Goal: Information Seeking & Learning: Learn about a topic

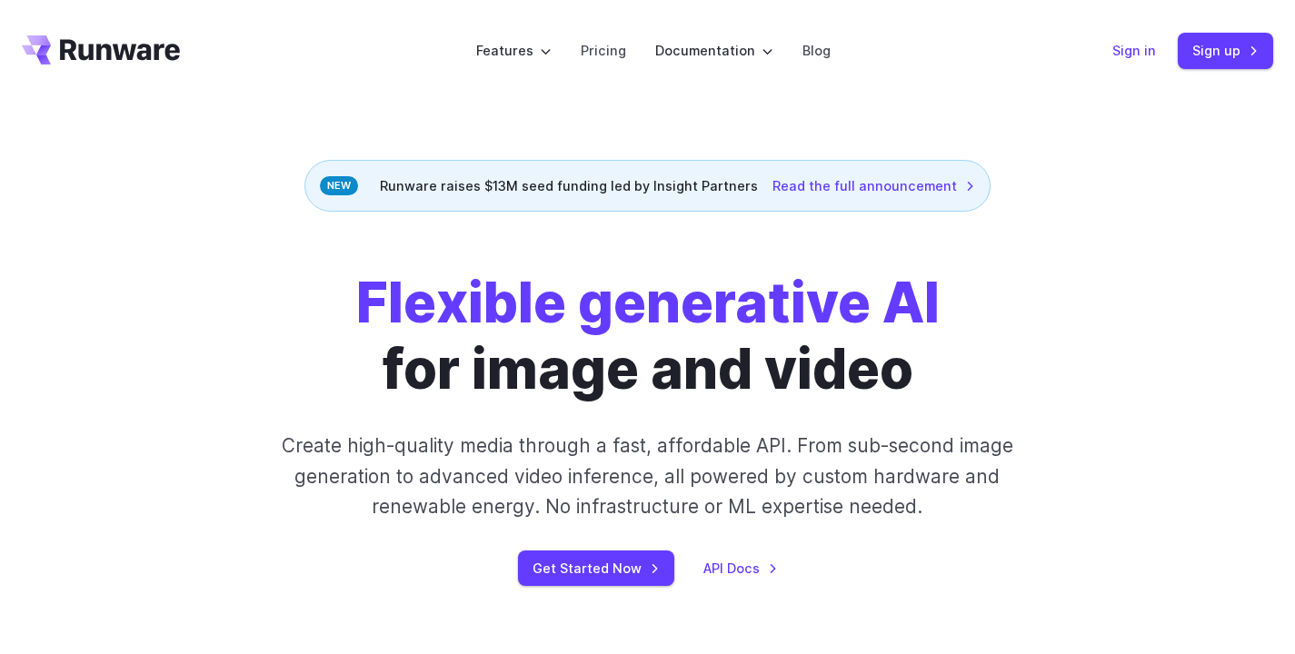
click at [1130, 43] on link "Sign in" at bounding box center [1134, 50] width 44 height 21
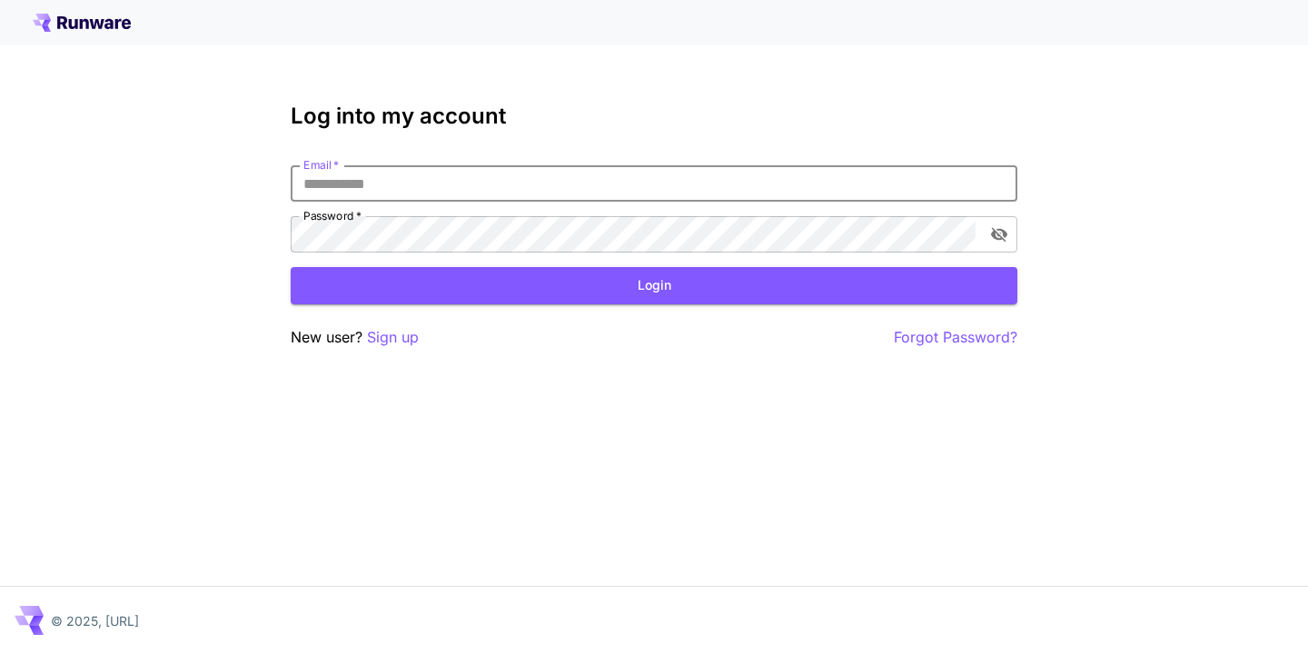
type input "**********"
click at [654, 285] on button "Login" at bounding box center [654, 285] width 727 height 37
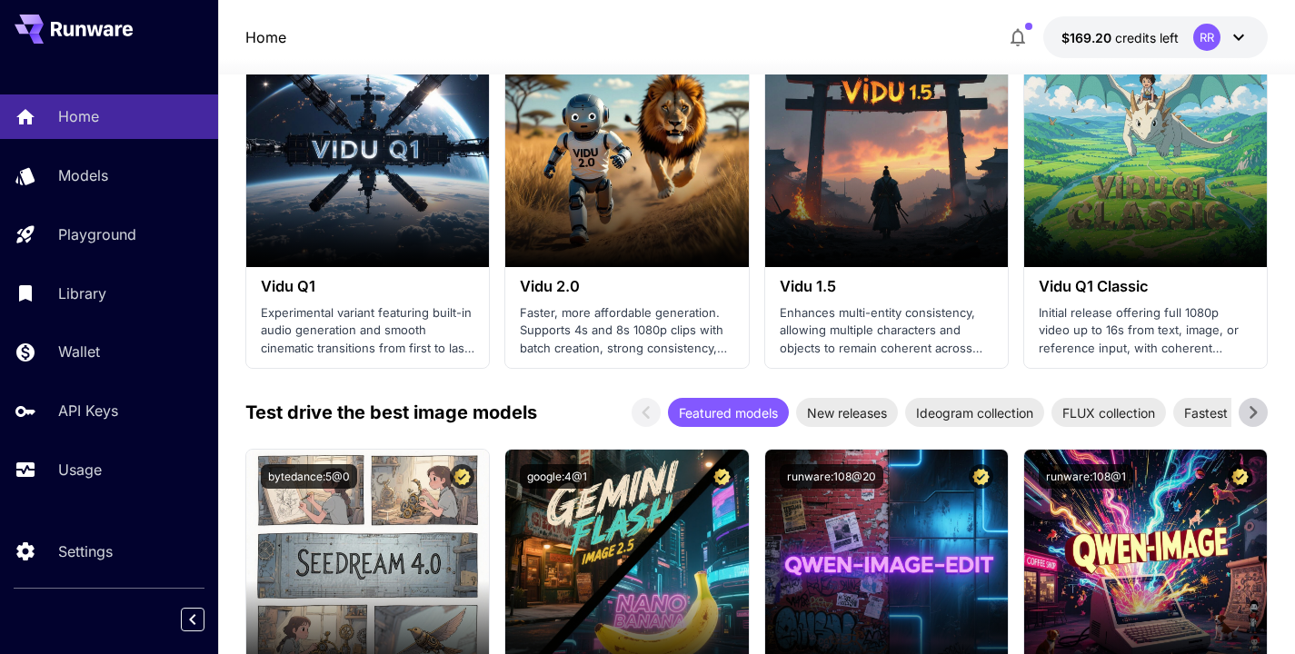
scroll to position [1877, 0]
click at [845, 408] on span "New releases" at bounding box center [847, 412] width 102 height 19
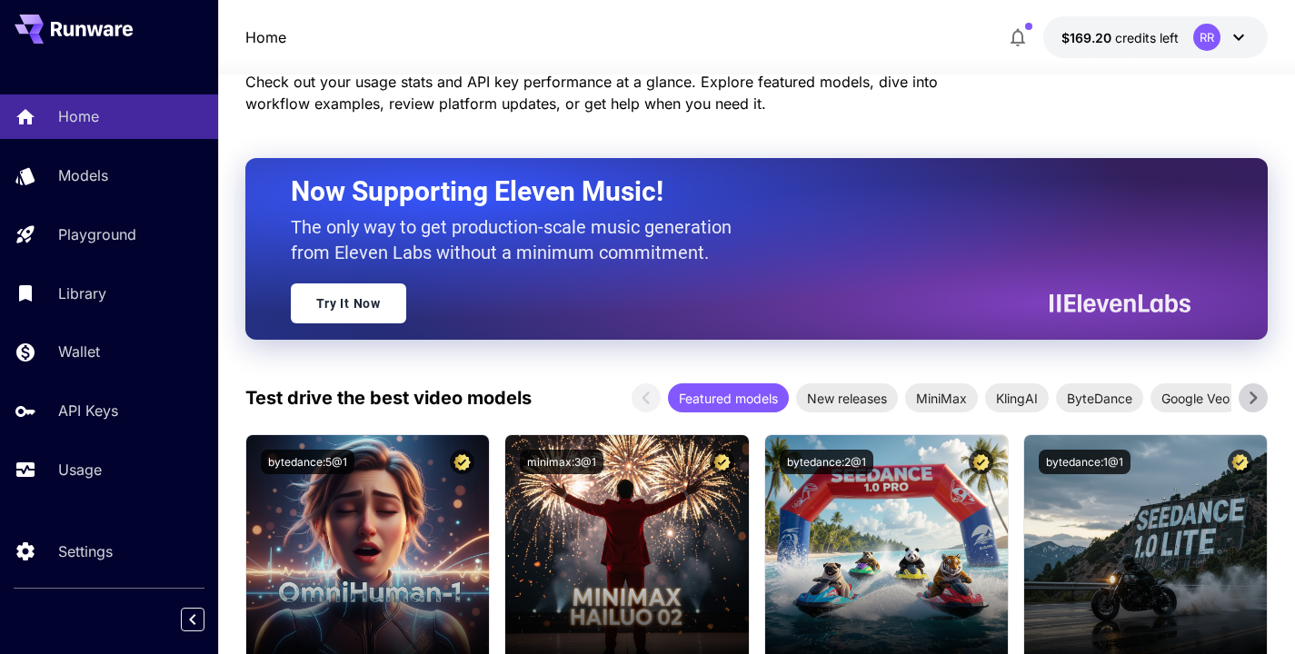
scroll to position [81, 0]
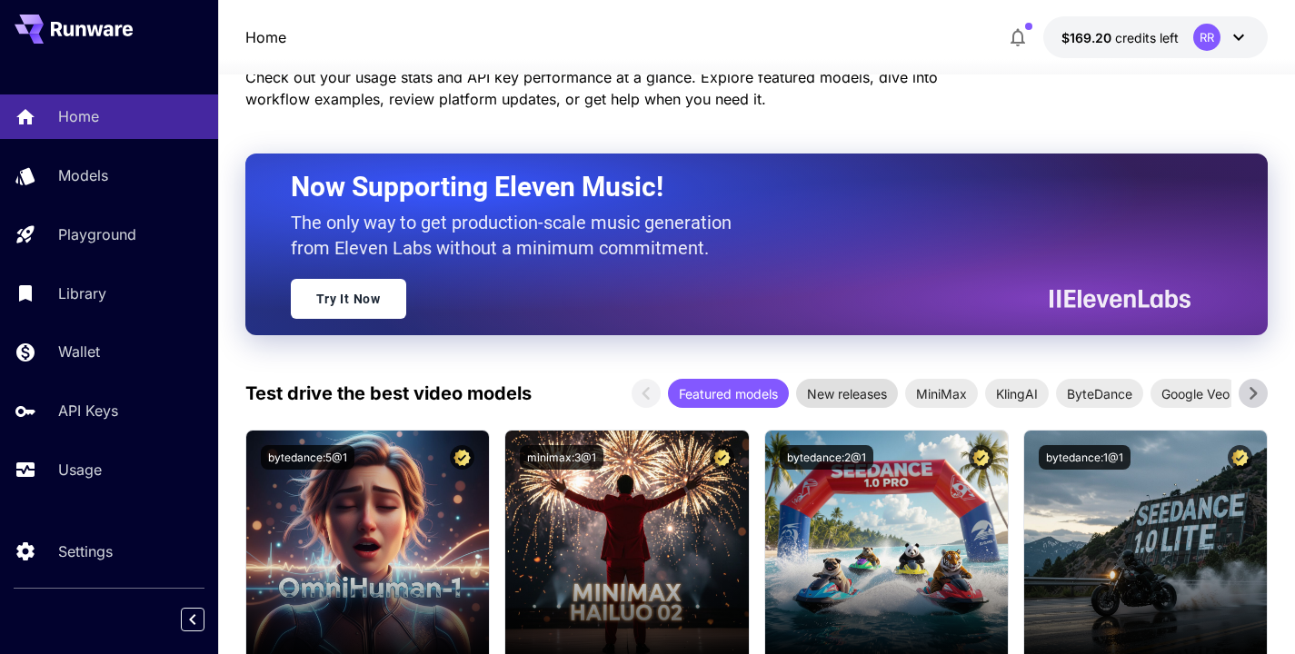
click at [848, 392] on span "New releases" at bounding box center [847, 393] width 102 height 19
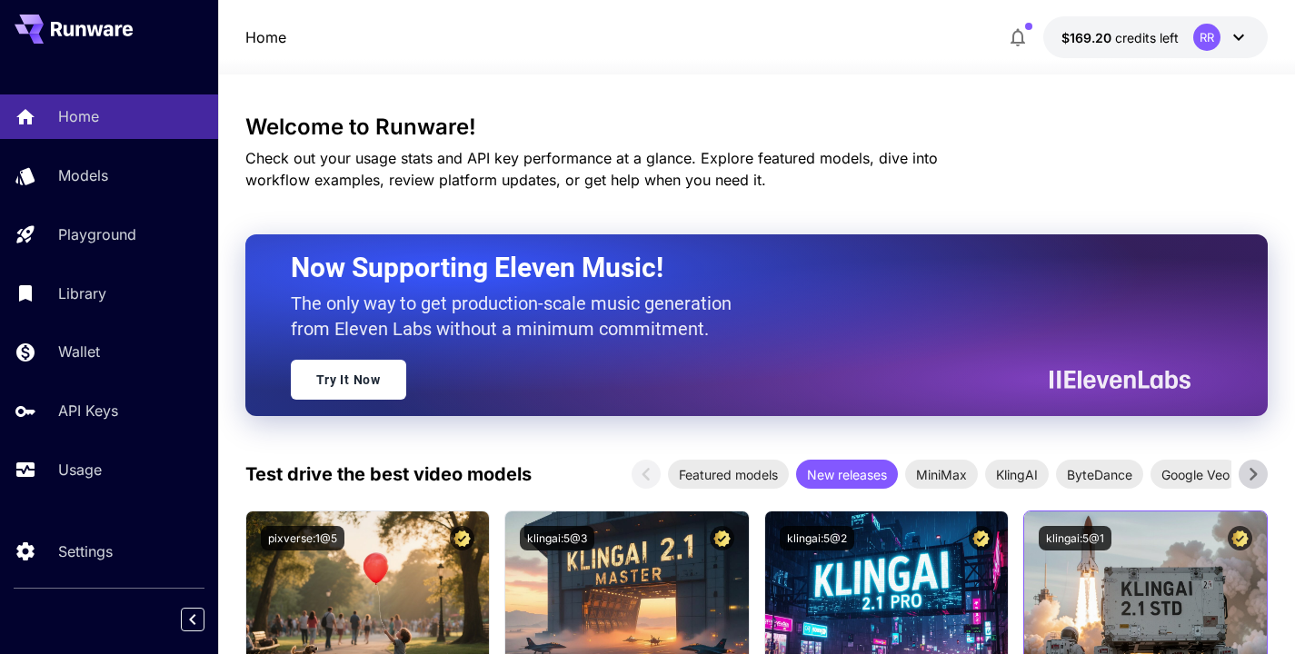
scroll to position [0, 0]
click at [1250, 471] on icon at bounding box center [1252, 474] width 27 height 27
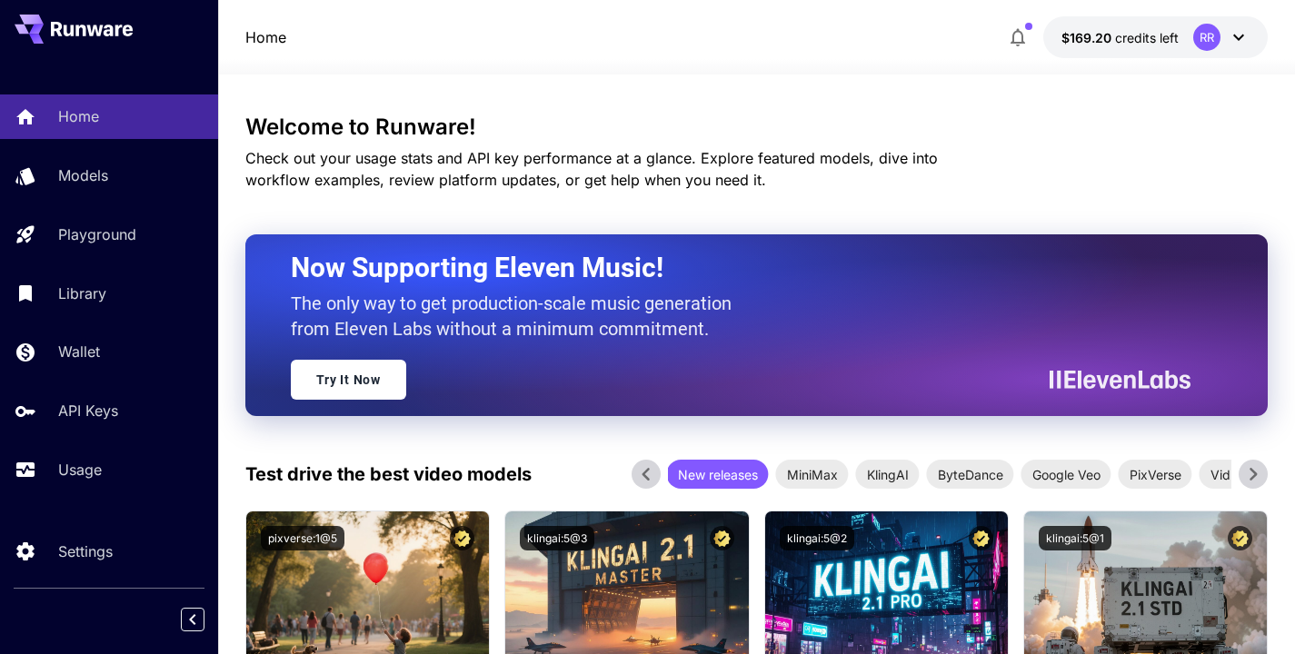
click at [1250, 471] on icon at bounding box center [1252, 474] width 27 height 27
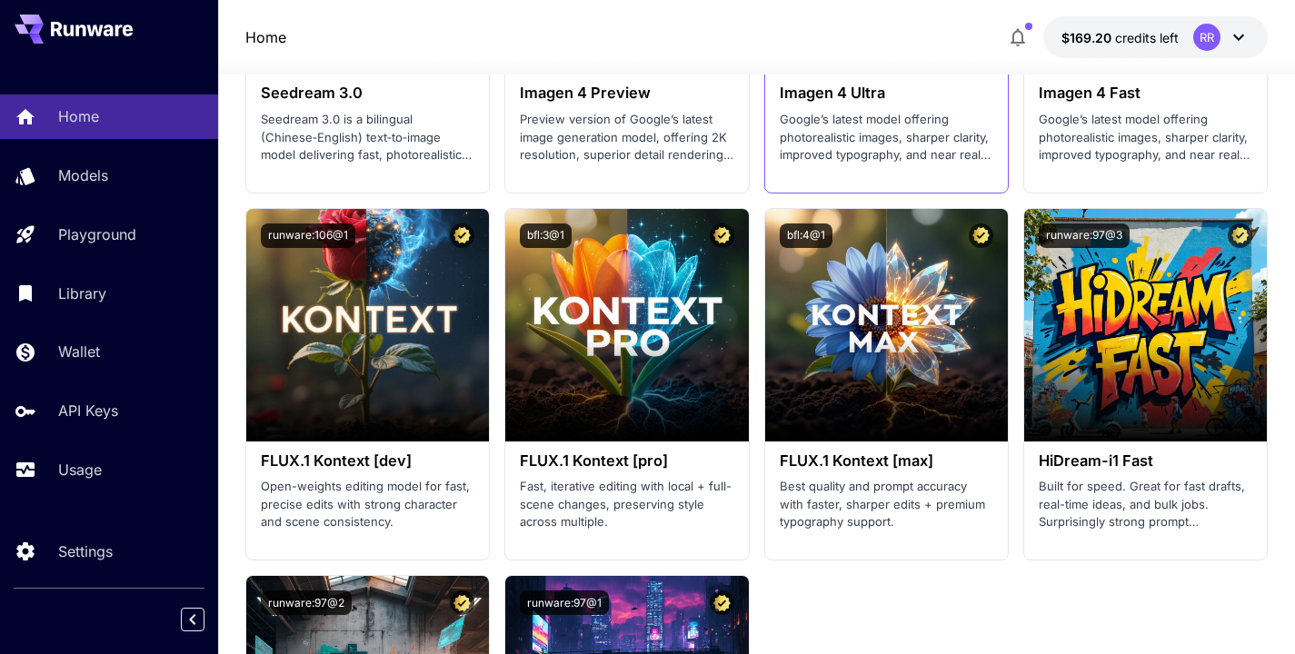
scroll to position [3601, 0]
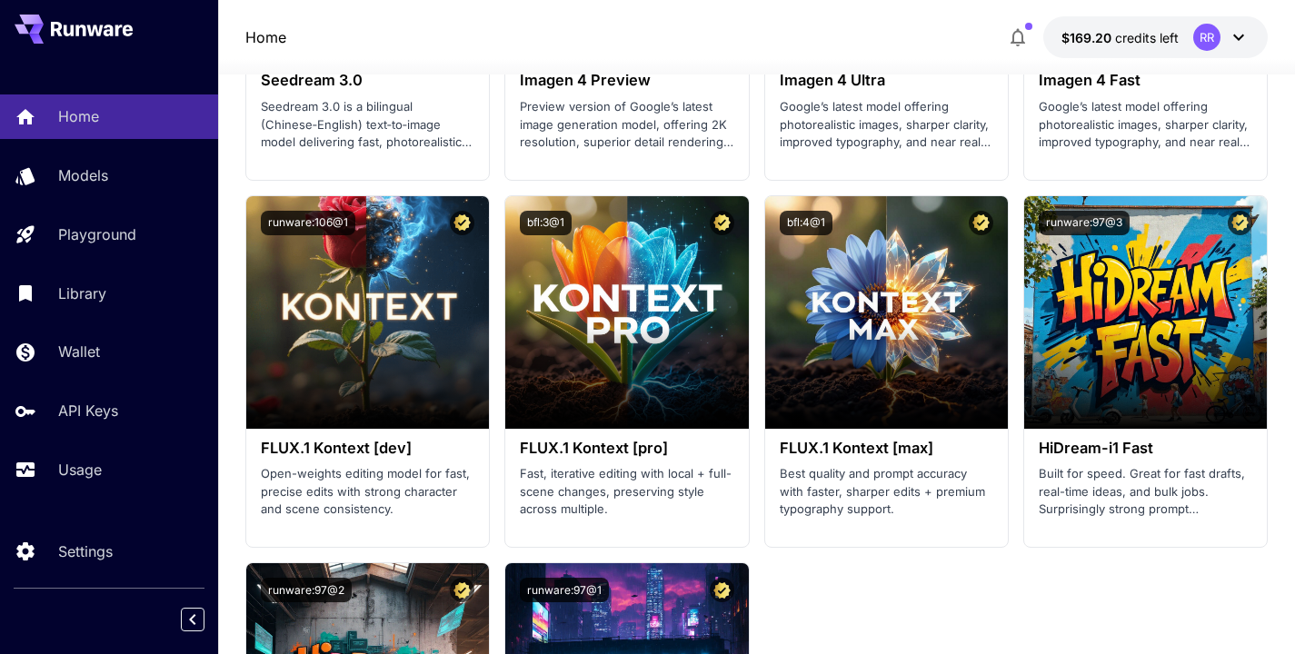
click at [89, 27] on icon at bounding box center [94, 30] width 16 height 11
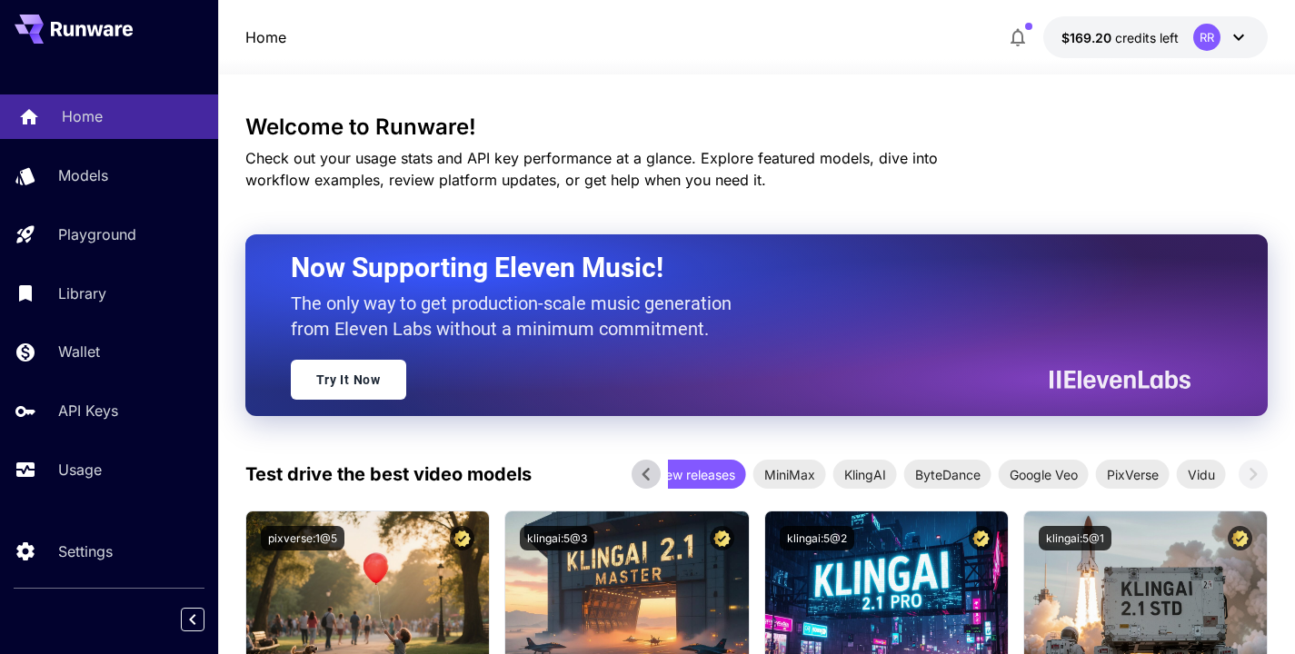
scroll to position [0, 0]
click at [95, 124] on p "Home" at bounding box center [82, 116] width 41 height 22
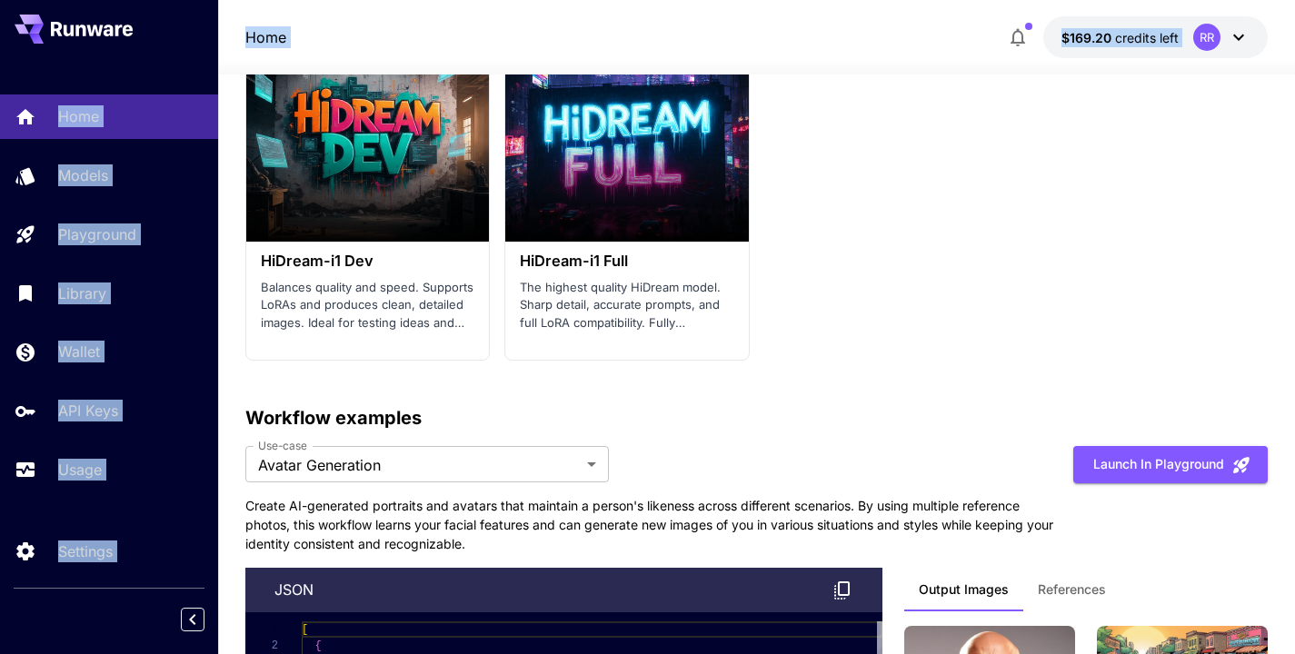
scroll to position [4152, 0]
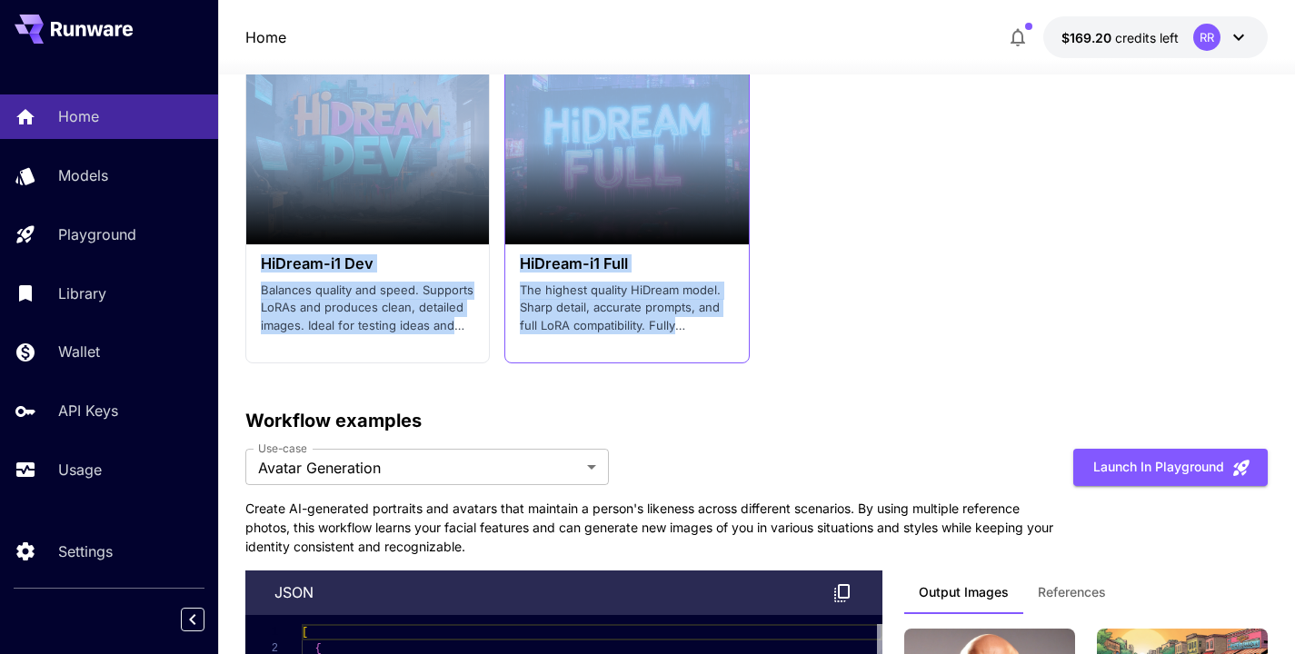
drag, startPoint x: 239, startPoint y: 123, endPoint x: 720, endPoint y: 325, distance: 521.6
copy main "Welcome to Runware! Check out your usage stats and API key performance at a gla…"
click at [720, 326] on div "HiDream-i1 Full The highest quality HiDream model. Sharp detail, accurate promp…" at bounding box center [626, 294] width 243 height 101
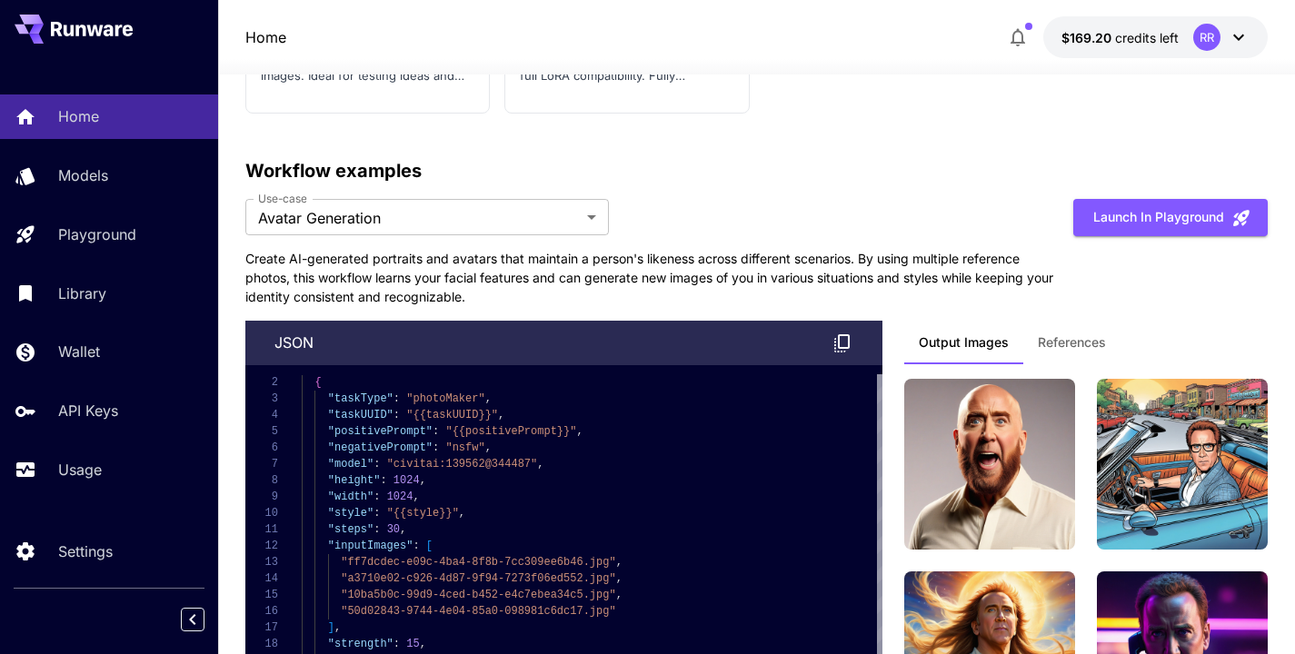
scroll to position [4400, 0]
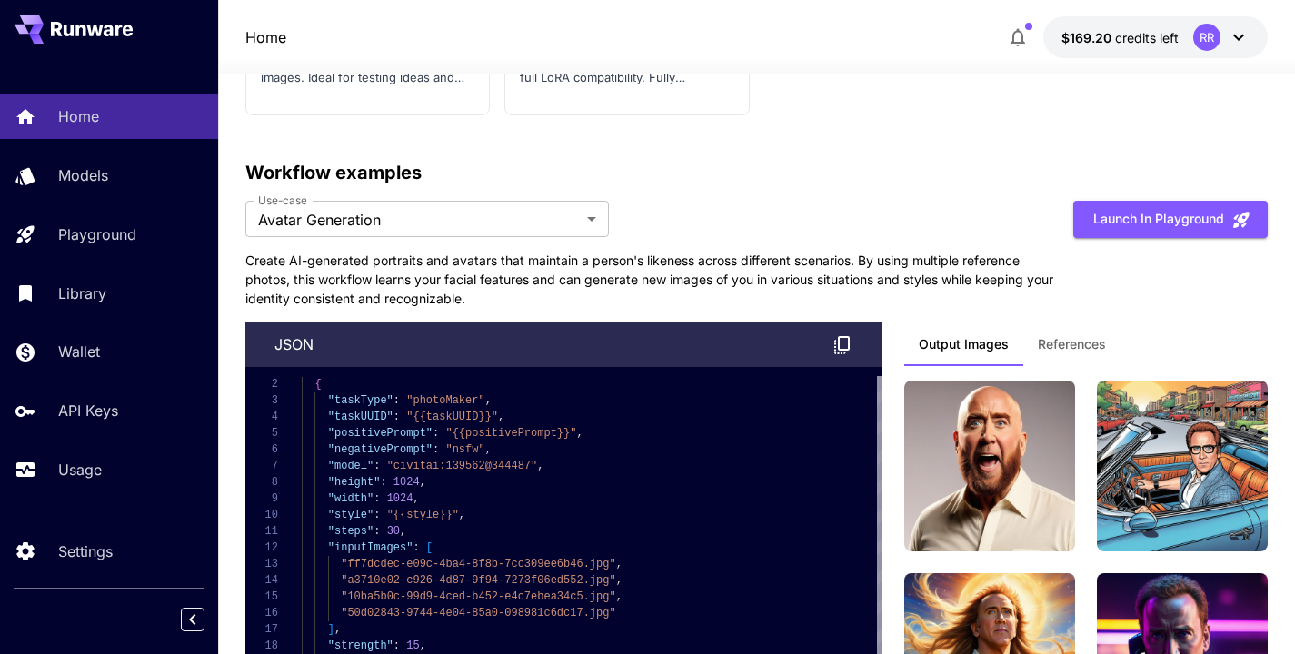
click at [1072, 336] on span "References" at bounding box center [1072, 344] width 68 height 16
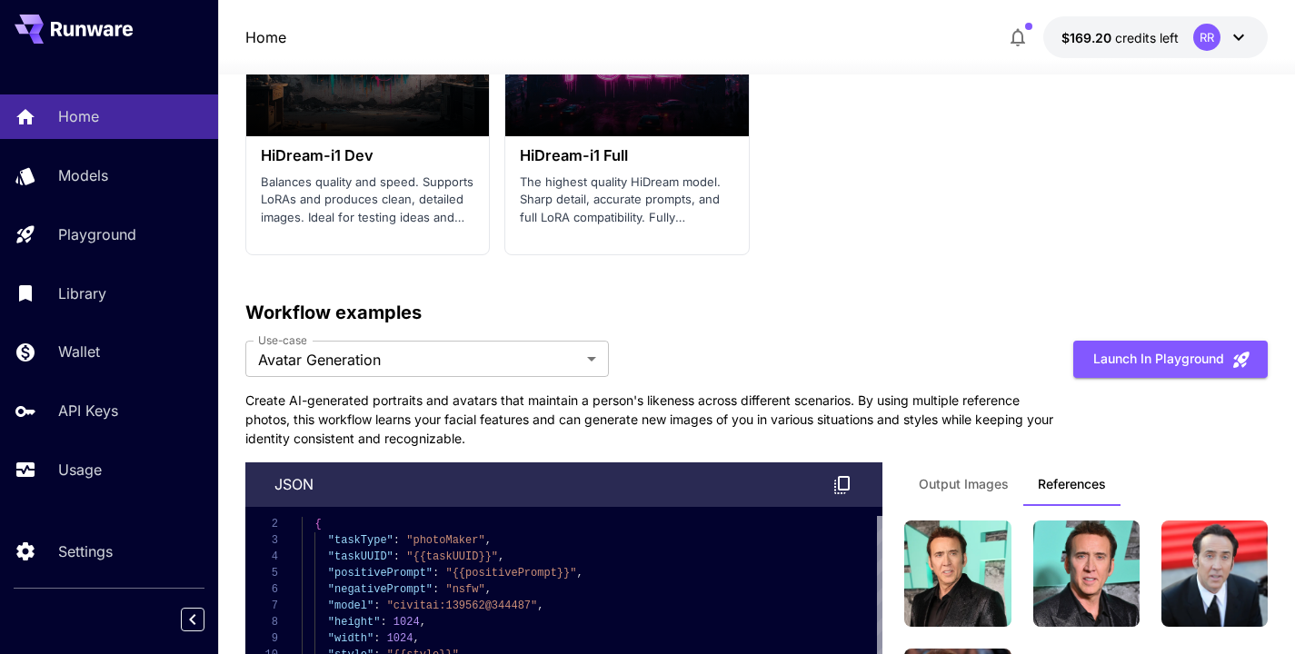
scroll to position [4270, 0]
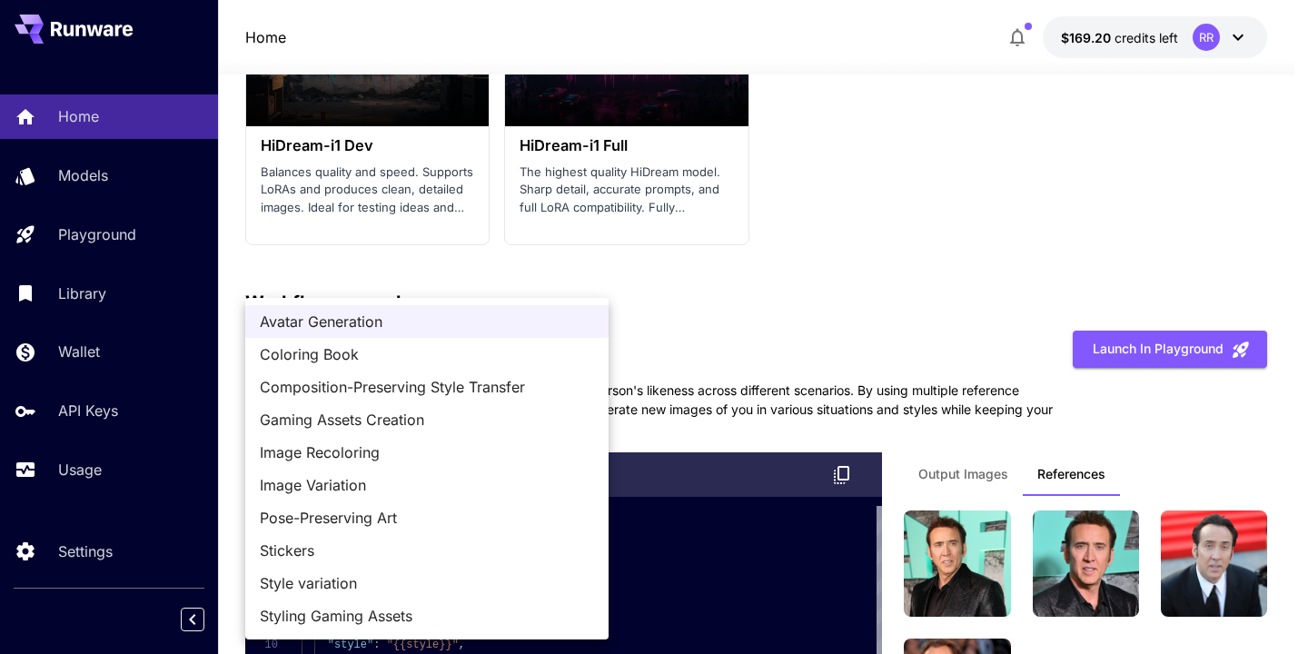
click at [457, 397] on span "Composition-Preserving Style Transfer" at bounding box center [427, 387] width 334 height 22
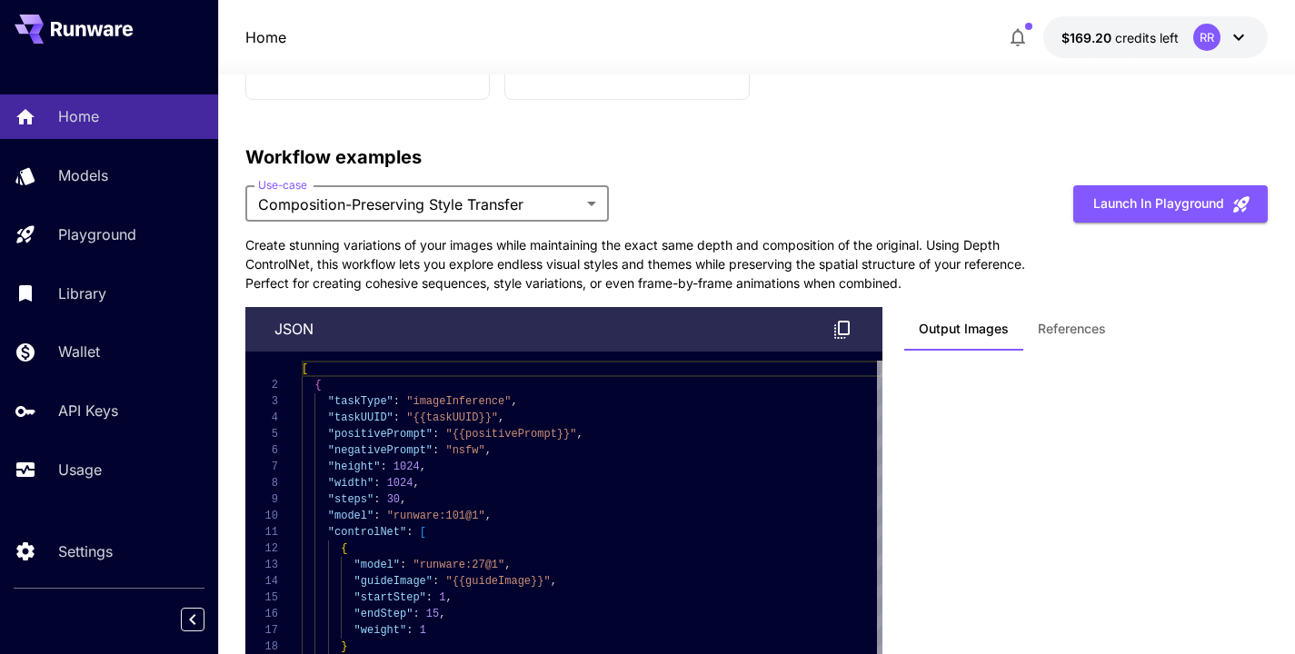
scroll to position [4423, 0]
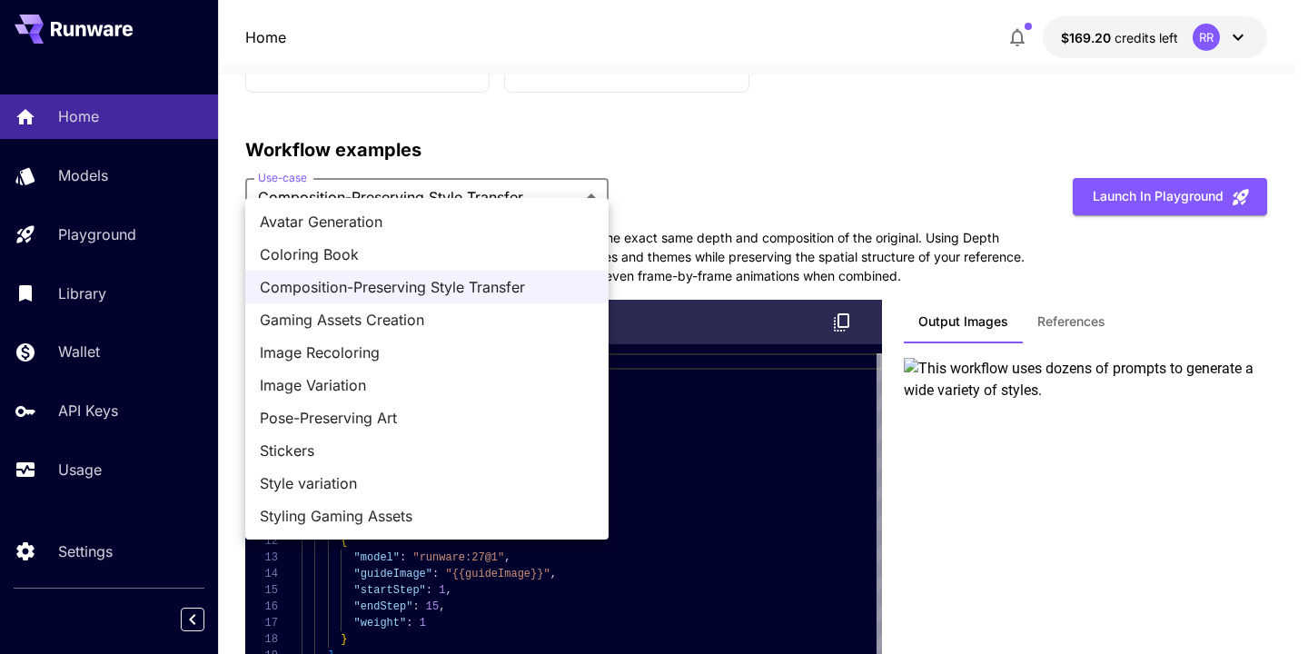
click at [363, 452] on span "Stickers" at bounding box center [427, 451] width 334 height 22
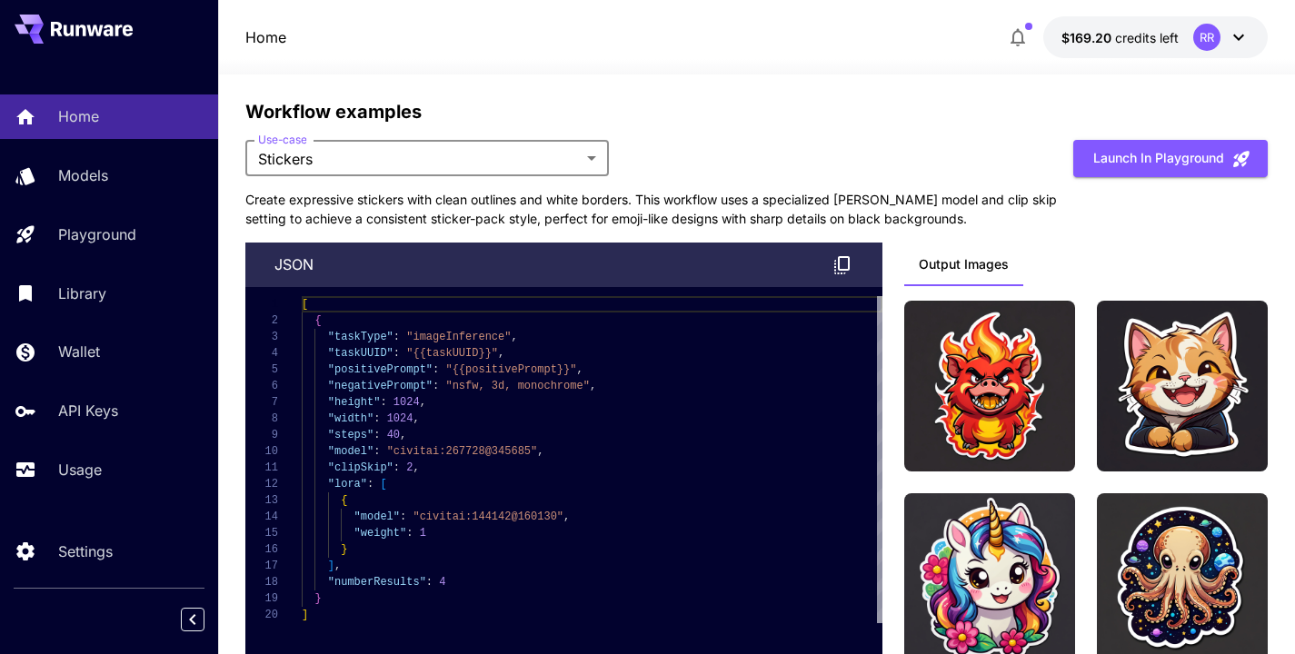
scroll to position [4451, 0]
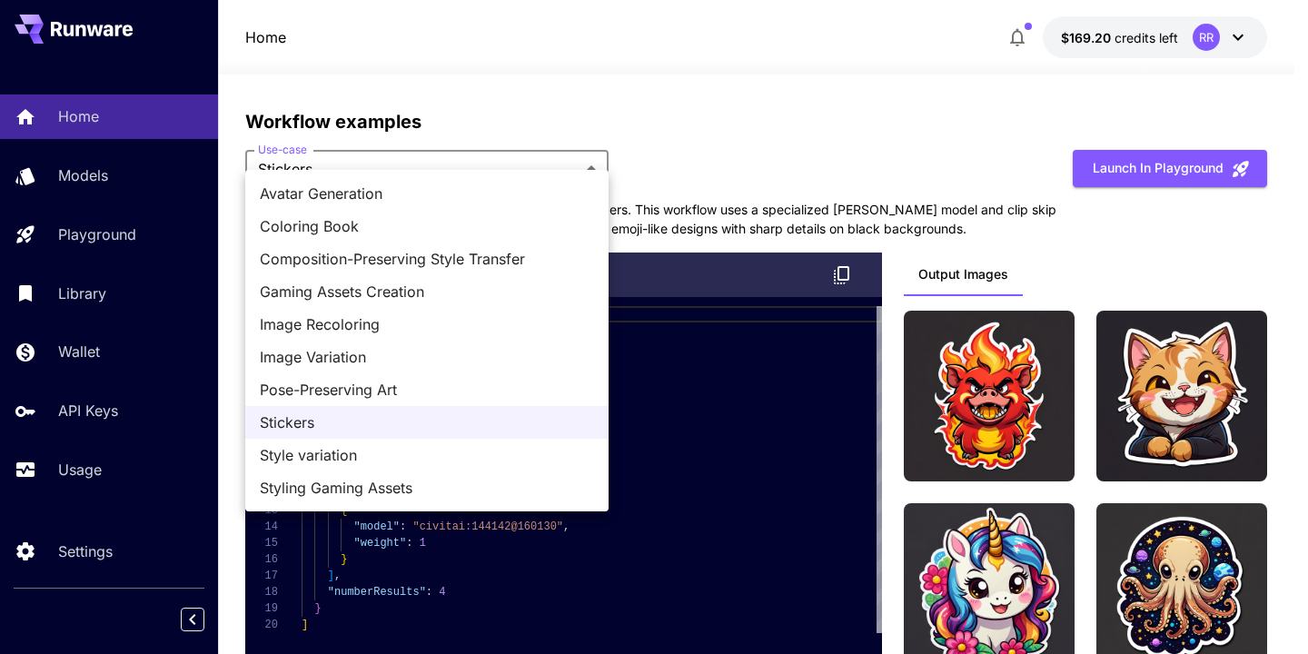
click at [469, 452] on span "Style variation" at bounding box center [427, 455] width 334 height 22
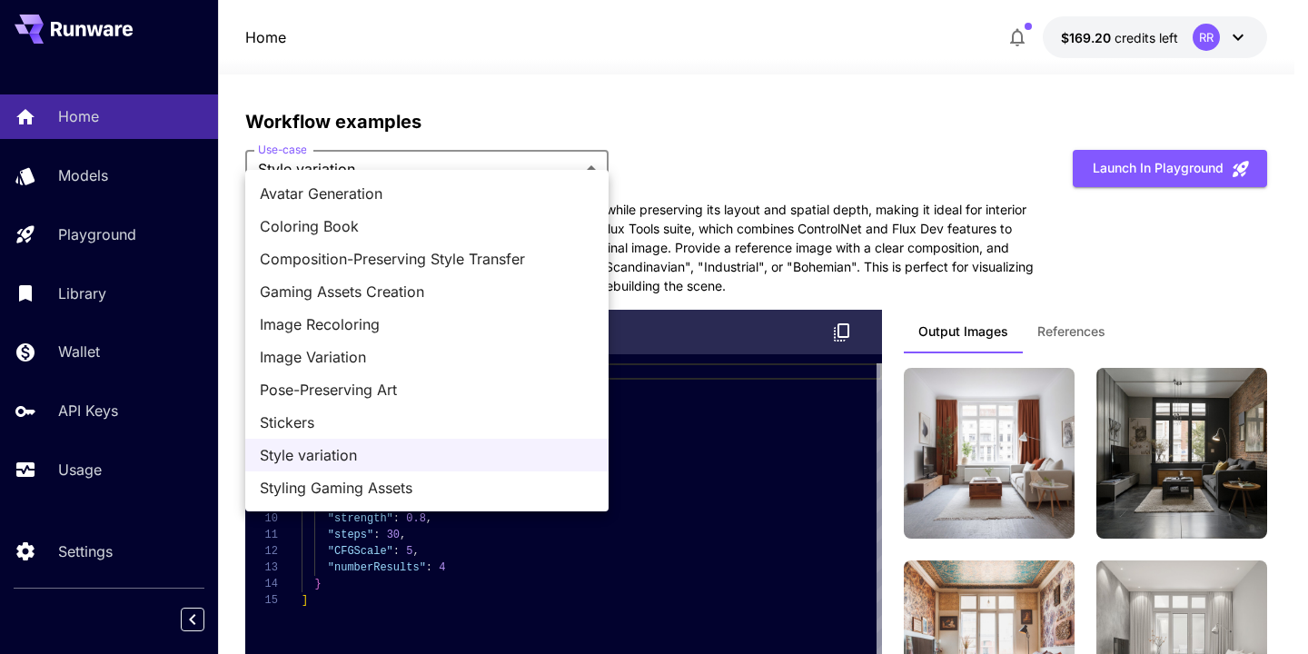
click at [707, 297] on div at bounding box center [654, 327] width 1308 height 654
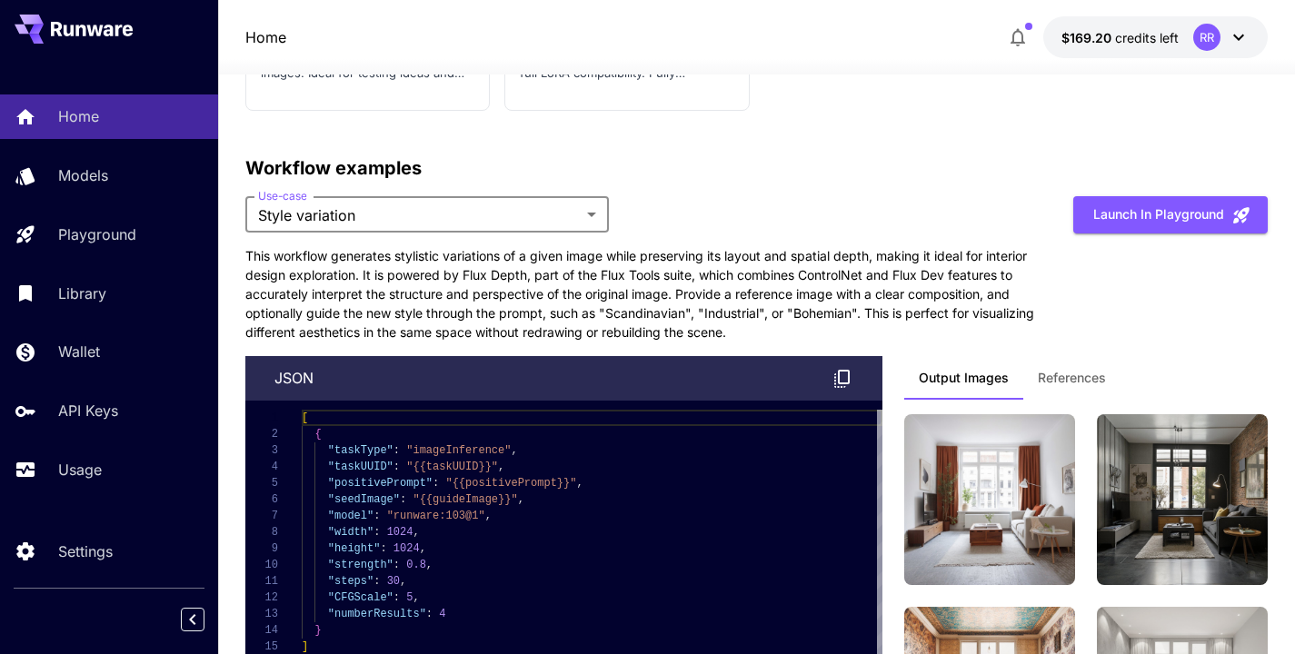
scroll to position [4334, 0]
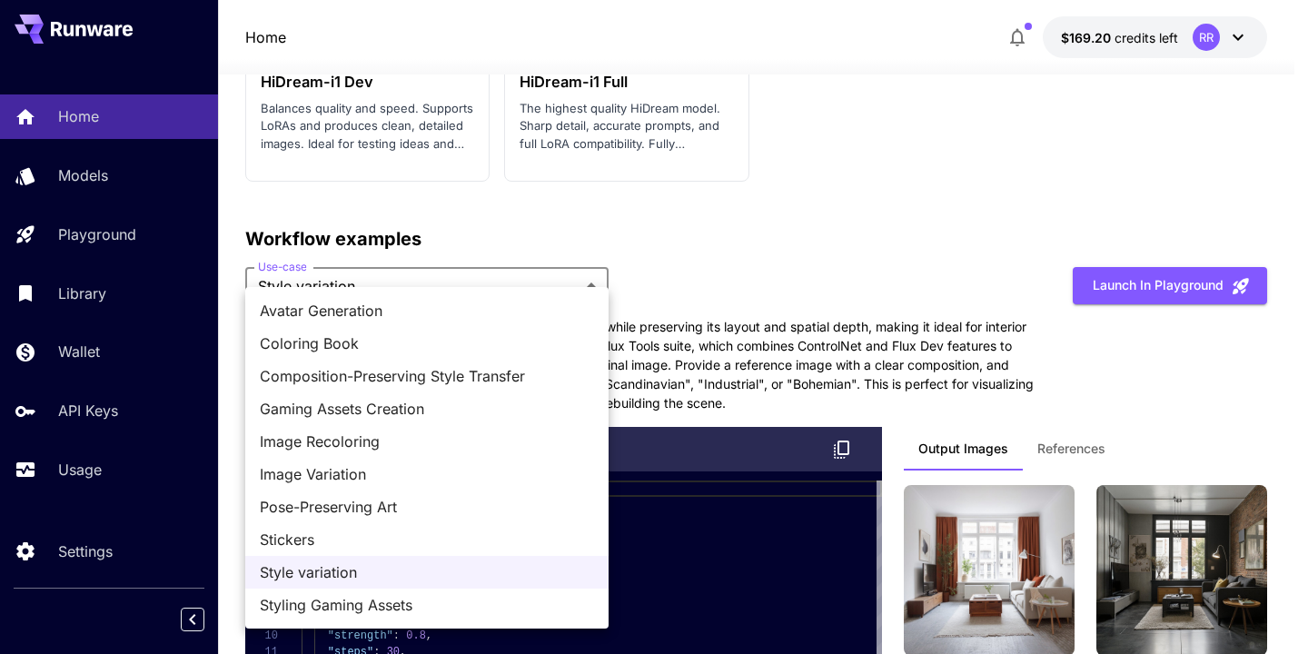
click at [403, 613] on span "Styling Gaming Assets" at bounding box center [427, 605] width 334 height 22
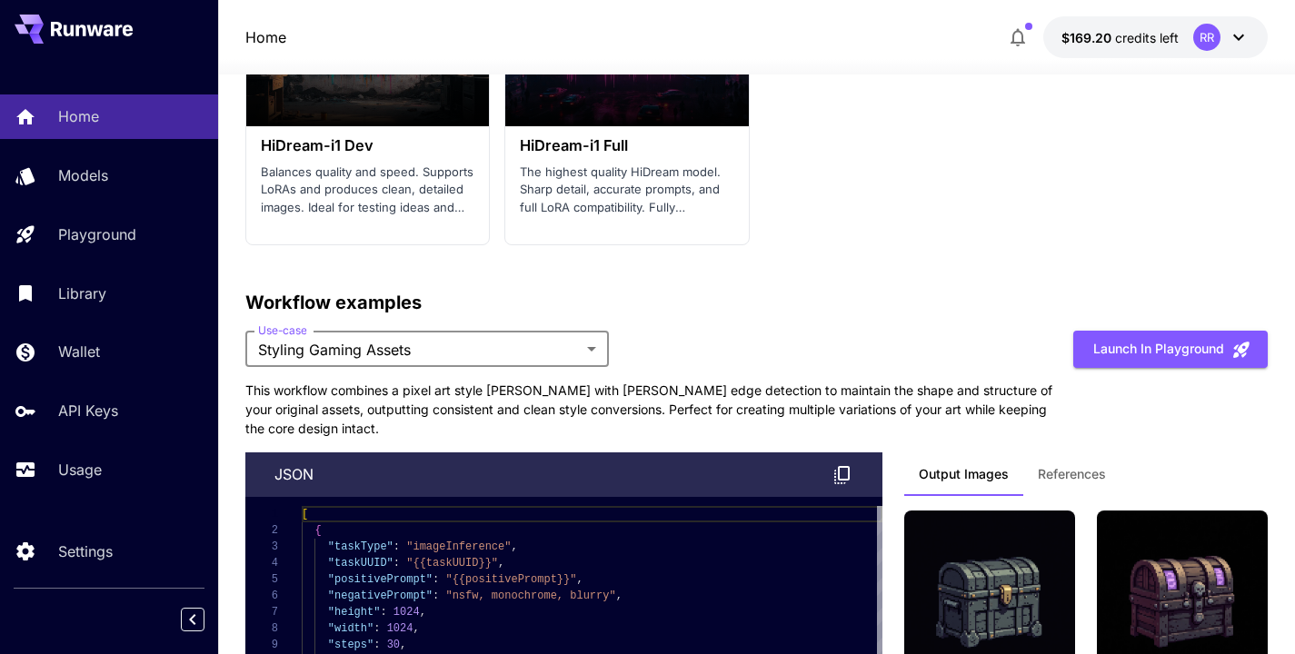
scroll to position [4228, 0]
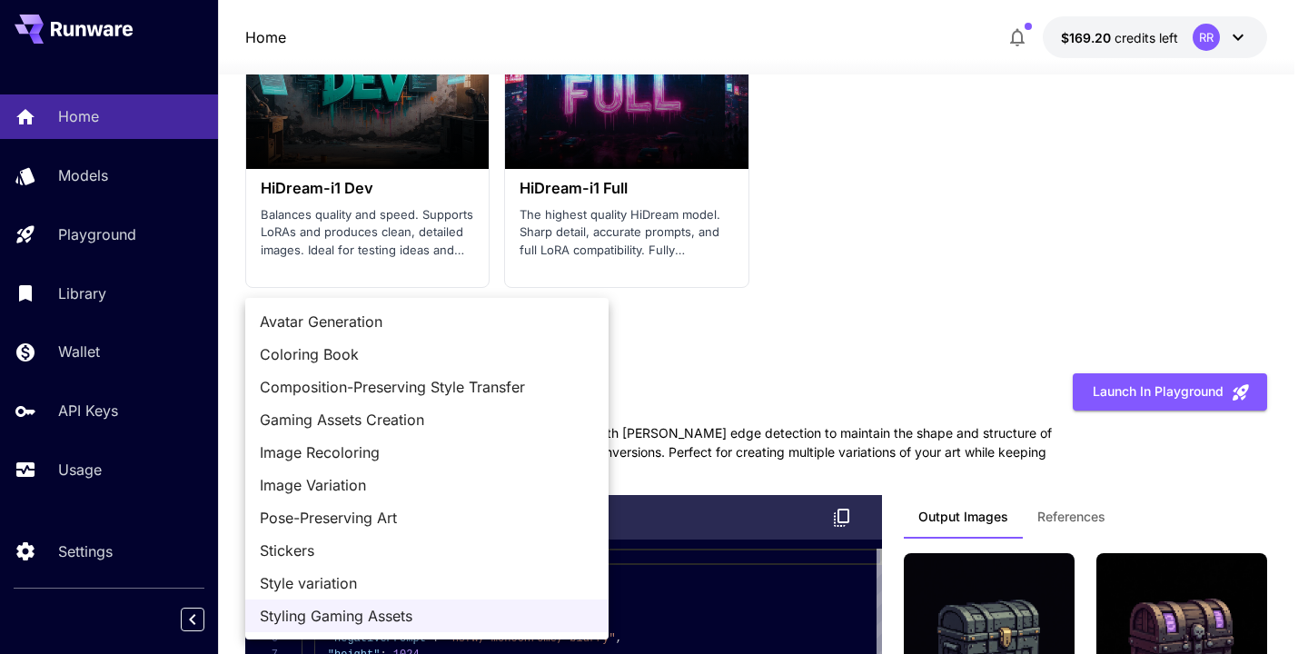
click at [376, 590] on span "Style variation" at bounding box center [427, 583] width 334 height 22
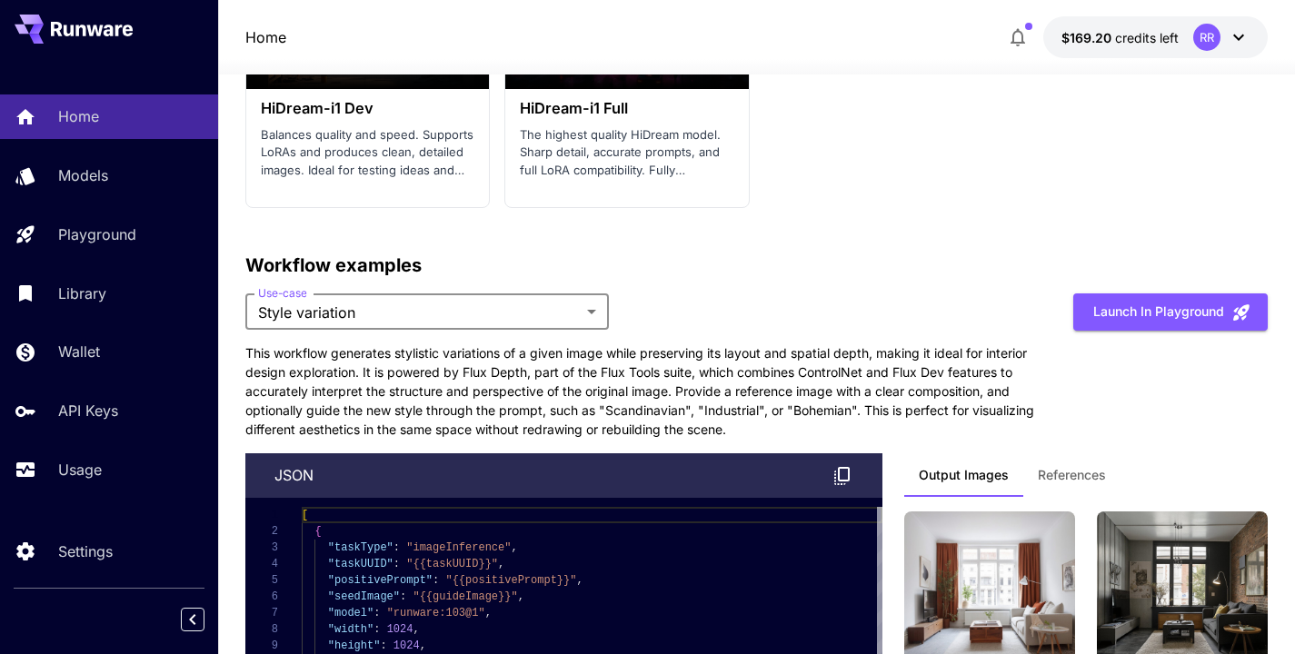
scroll to position [4327, 0]
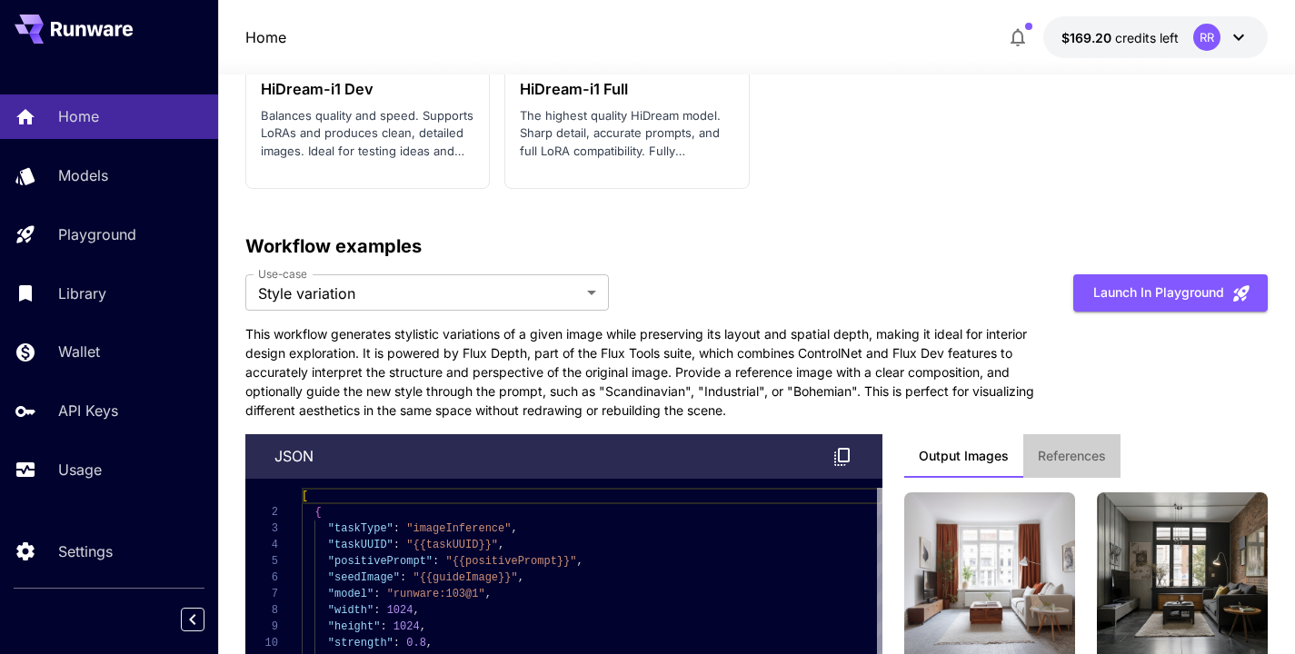
click at [1077, 448] on span "References" at bounding box center [1072, 456] width 68 height 16
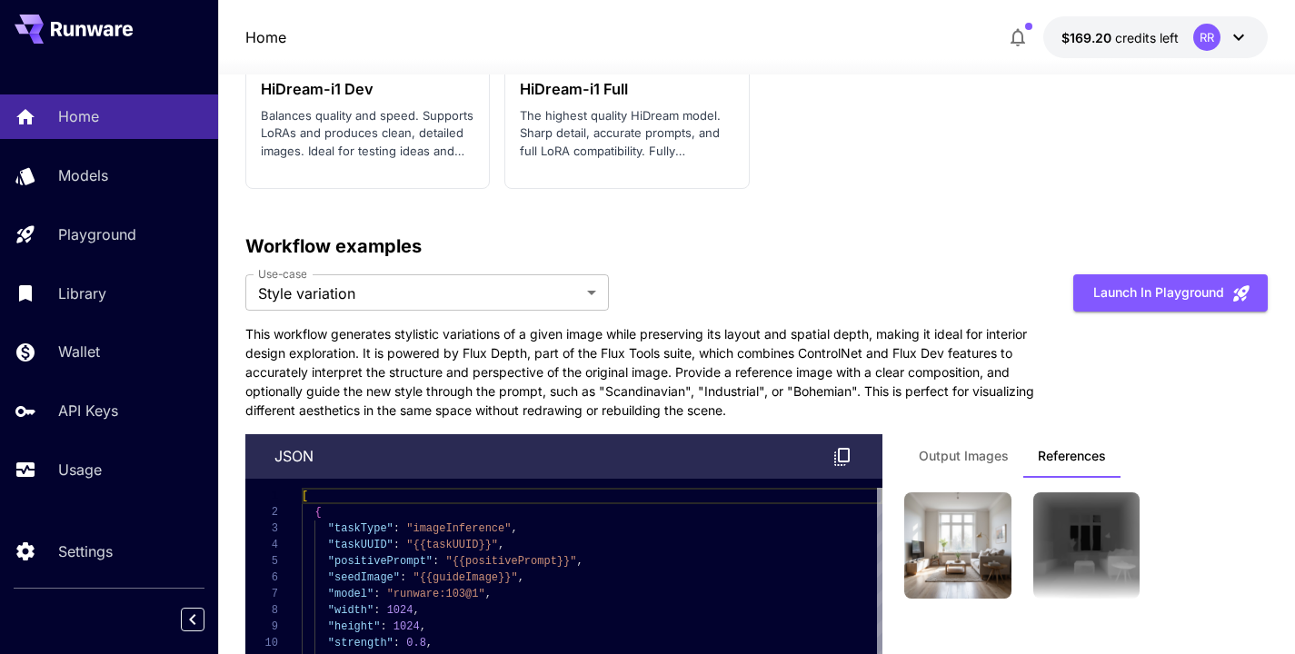
click at [992, 448] on span "Output Images" at bounding box center [964, 456] width 90 height 16
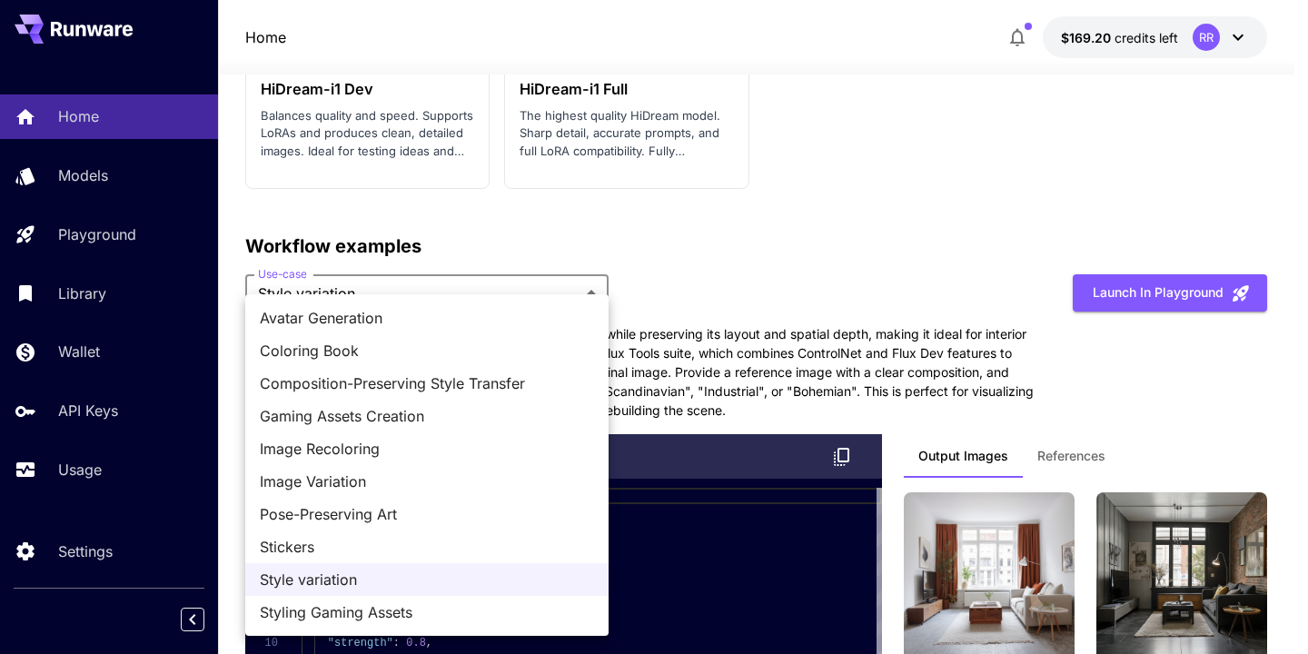
click at [303, 550] on span "Stickers" at bounding box center [427, 547] width 334 height 22
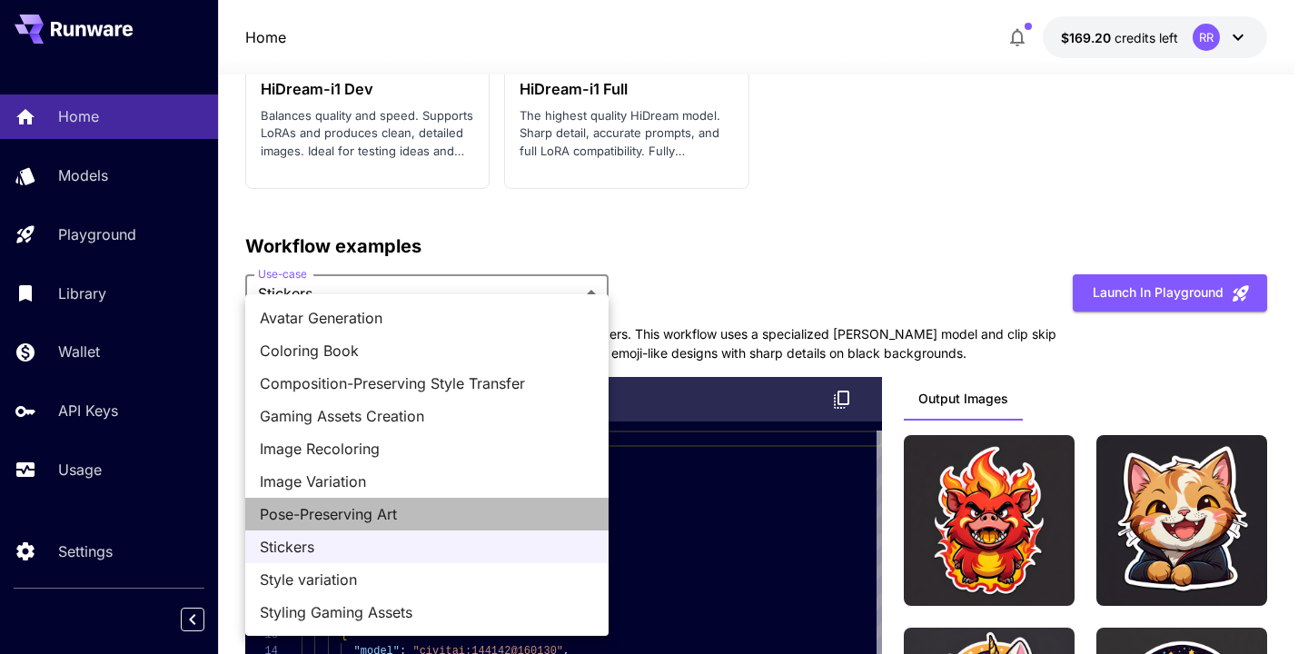
click at [304, 510] on span "Pose-Preserving Art" at bounding box center [427, 514] width 334 height 22
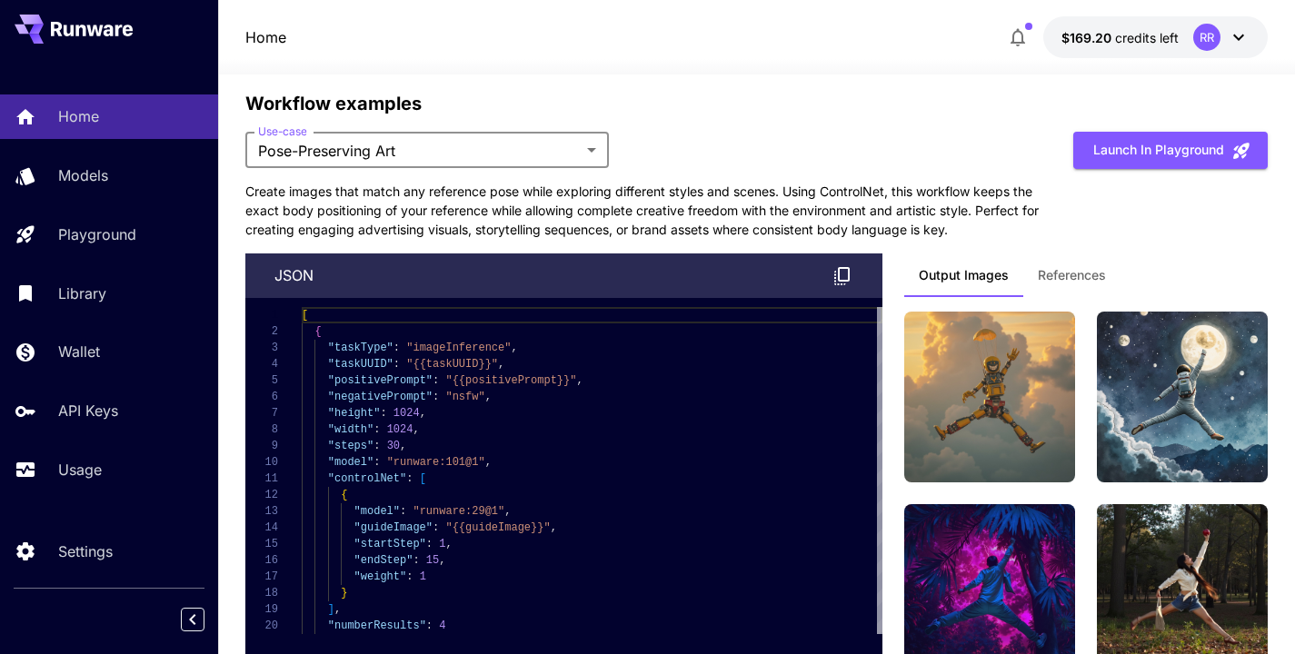
scroll to position [4460, 0]
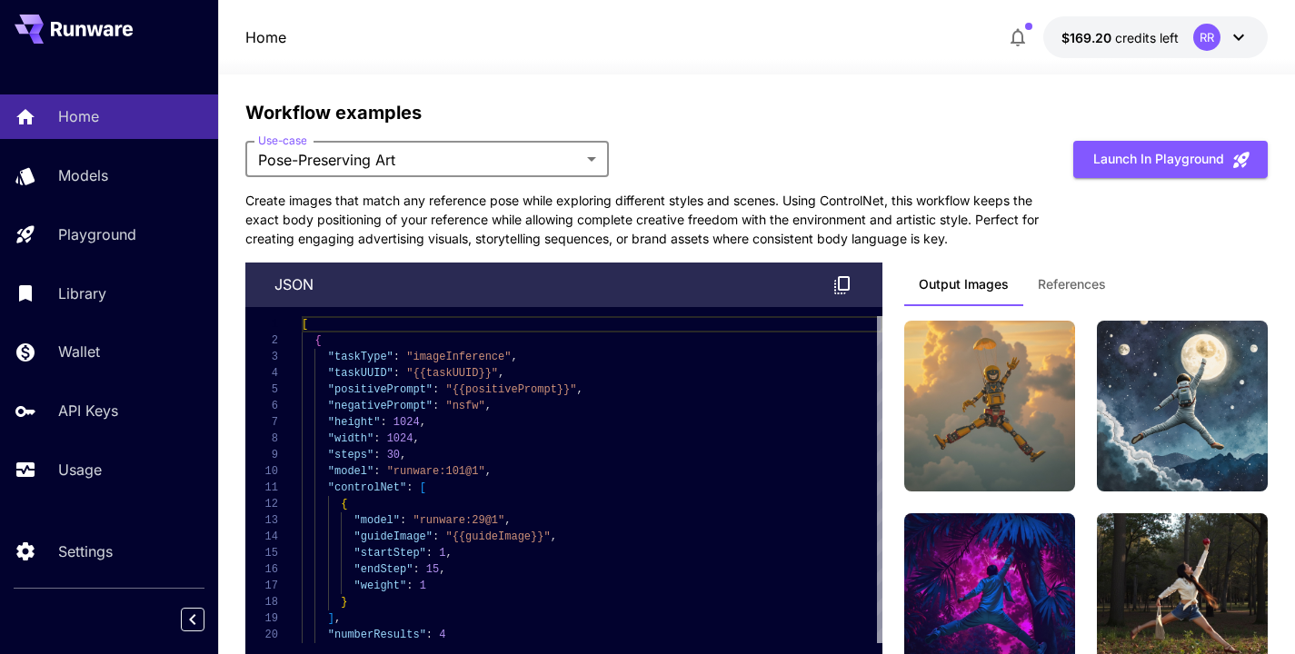
click at [1066, 276] on span "References" at bounding box center [1072, 284] width 68 height 16
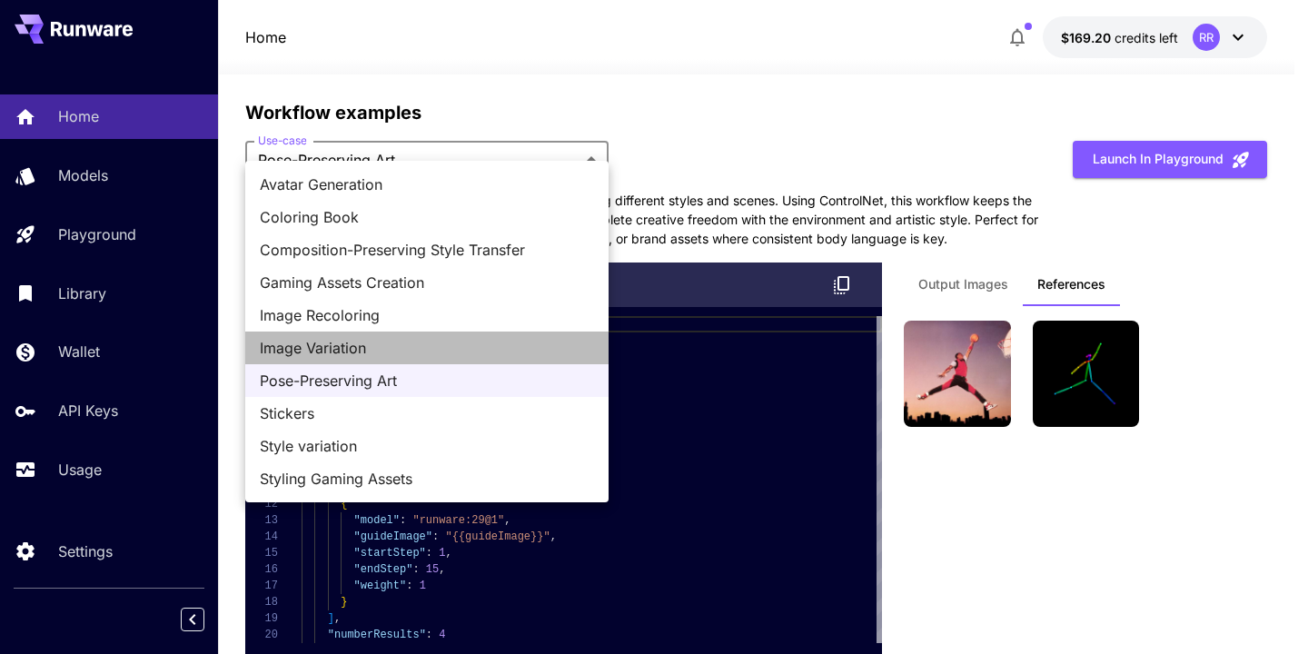
click at [344, 349] on span "Image Variation" at bounding box center [427, 348] width 334 height 22
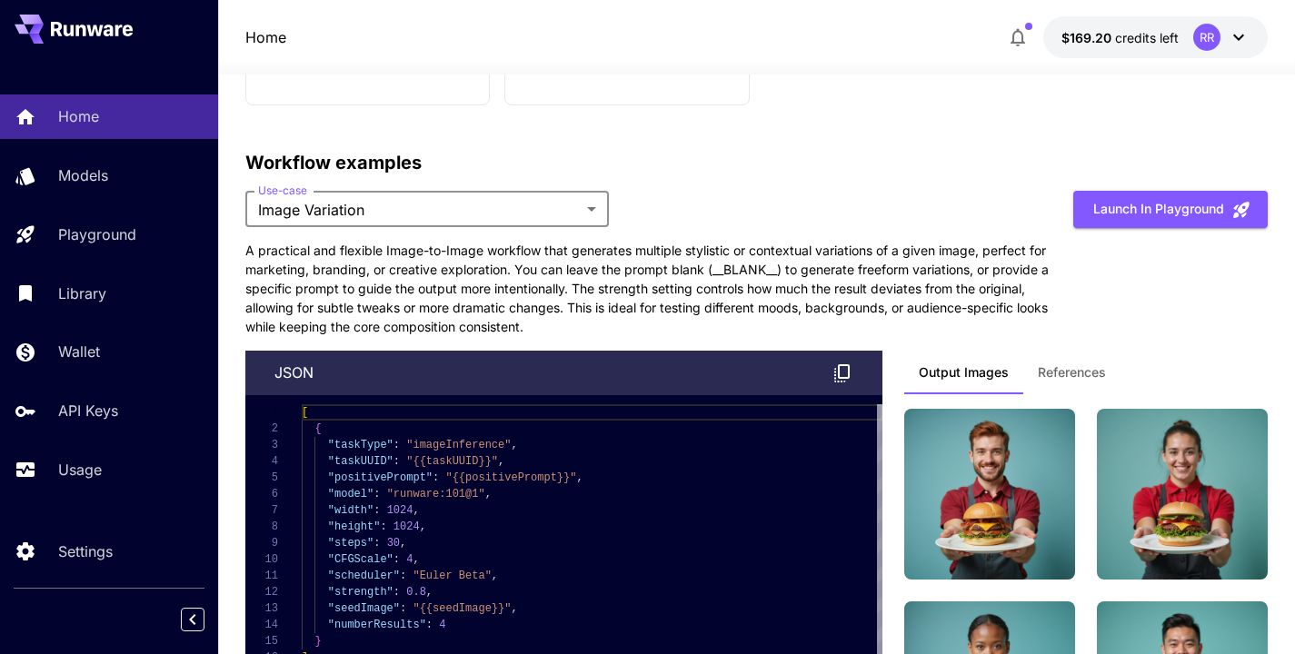
scroll to position [4408, 0]
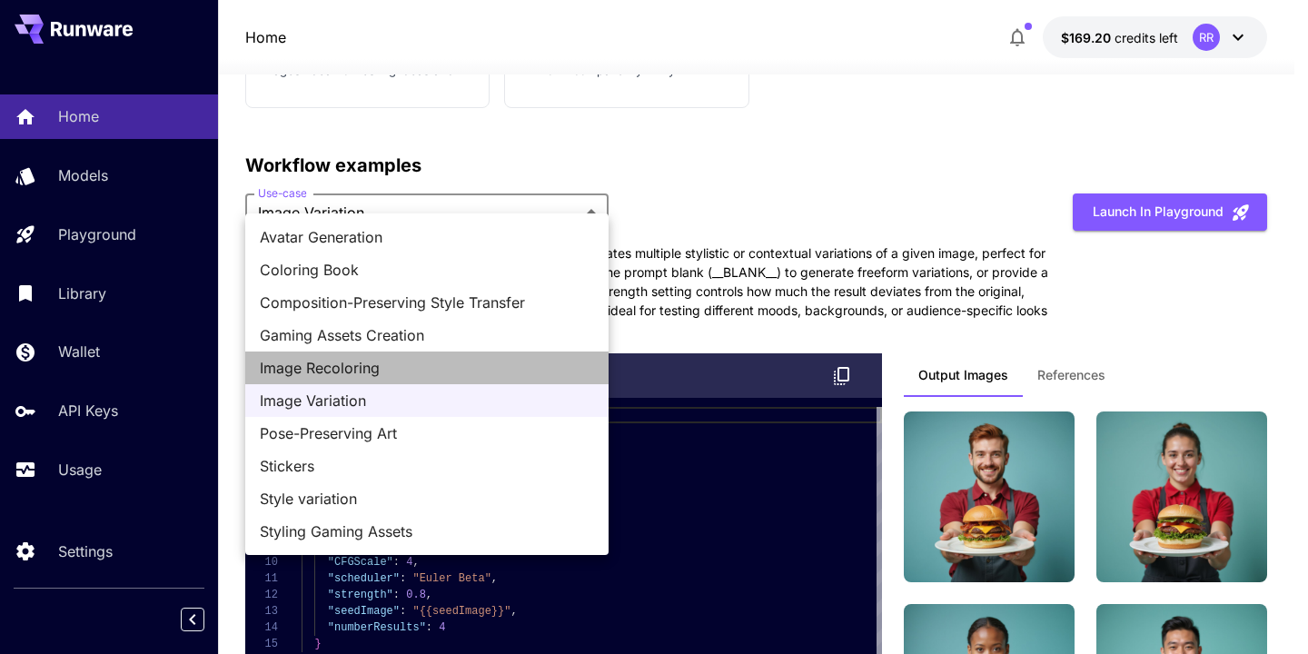
click at [332, 365] on span "Image Recoloring" at bounding box center [427, 368] width 334 height 22
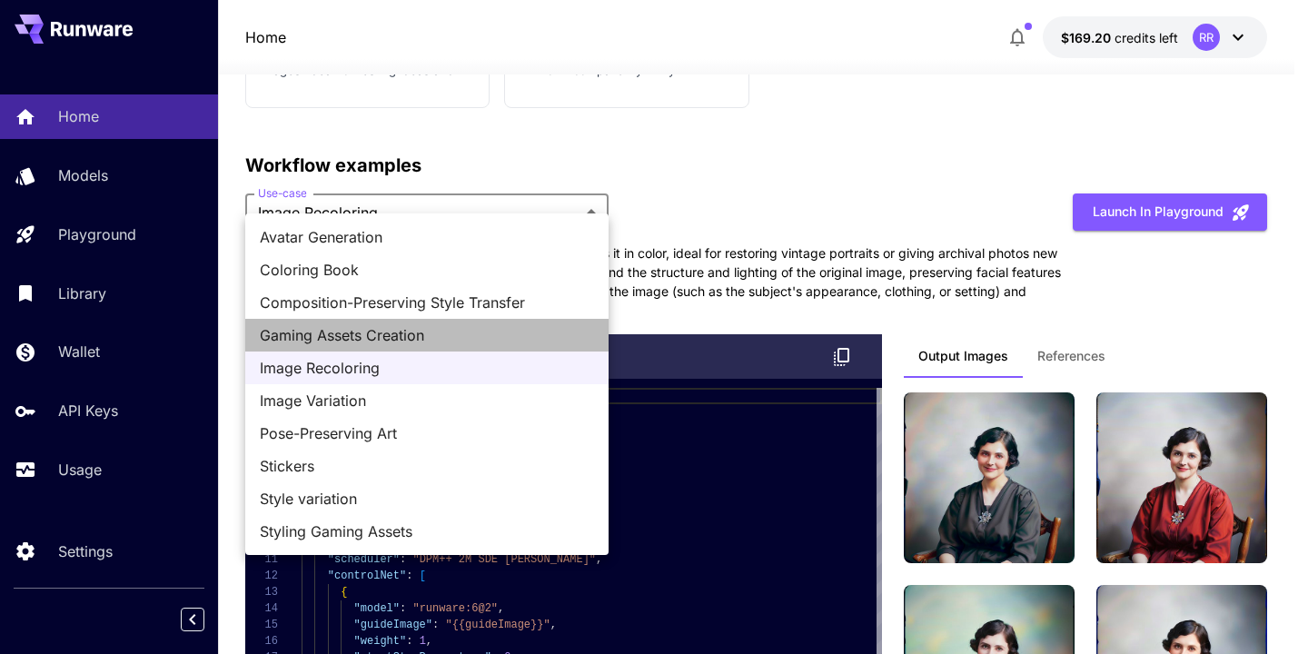
click at [338, 337] on span "Gaming Assets Creation" at bounding box center [427, 335] width 334 height 22
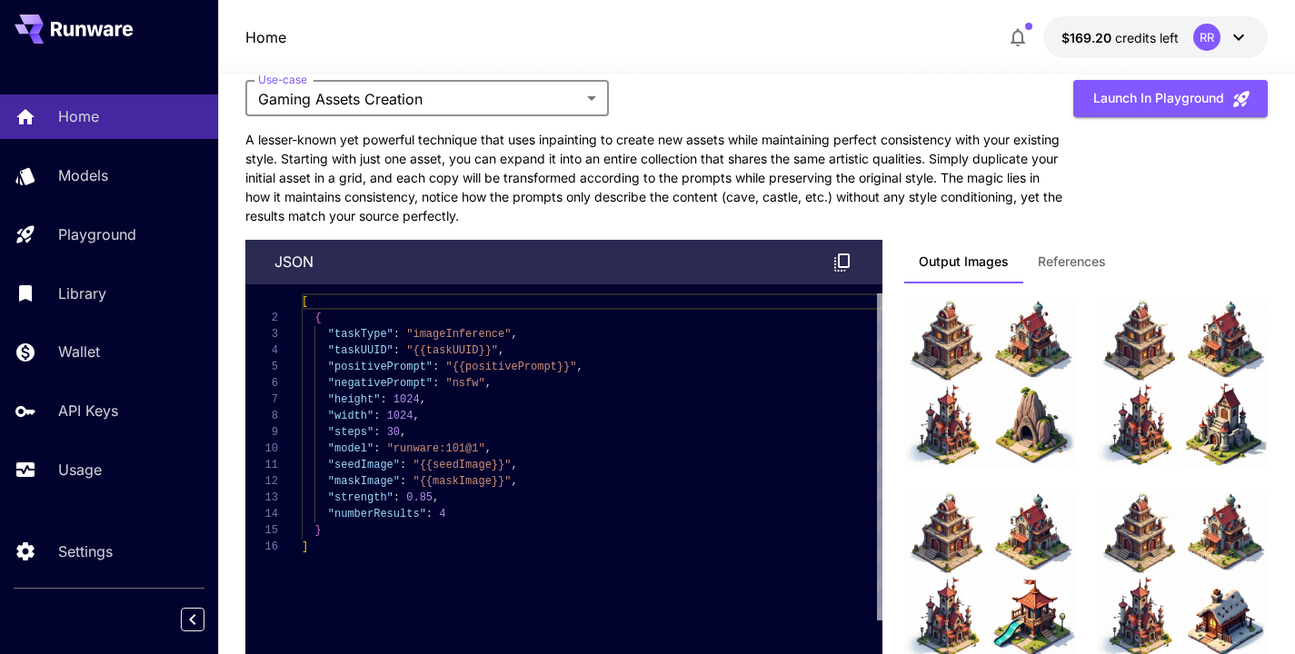
scroll to position [4520, 0]
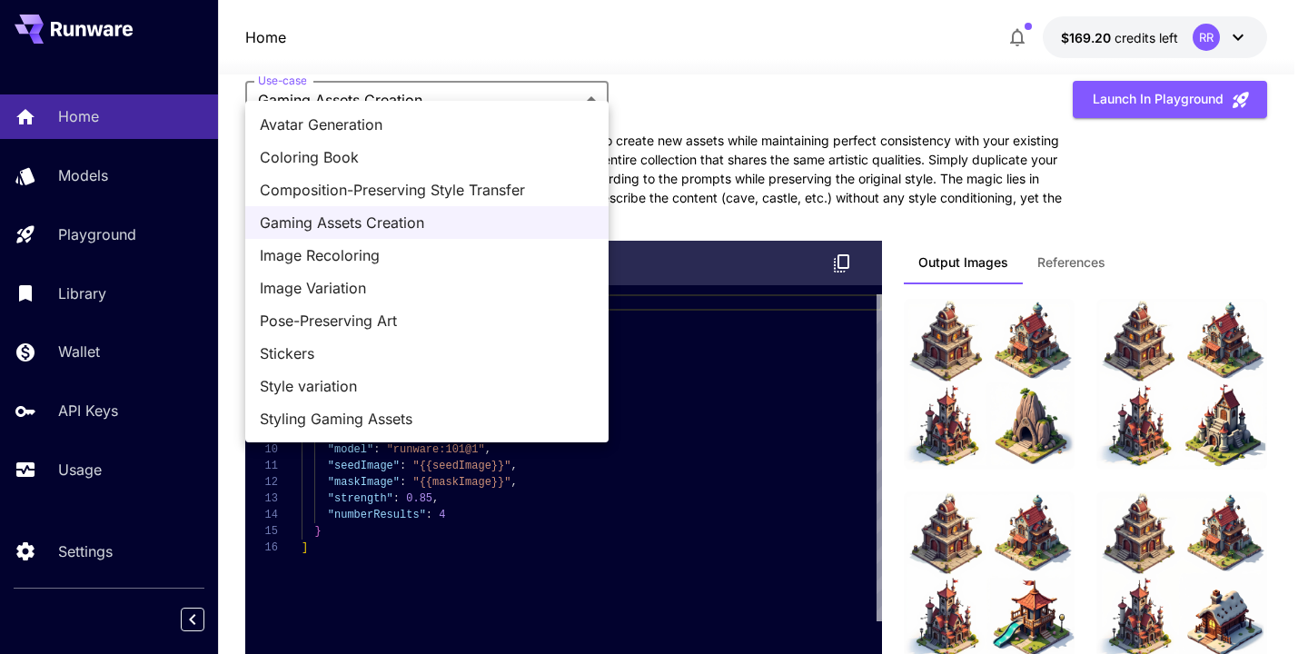
click at [354, 188] on span "Composition-Preserving Style Transfer" at bounding box center [427, 190] width 334 height 22
type input "**********"
